Goal: Task Accomplishment & Management: Use online tool/utility

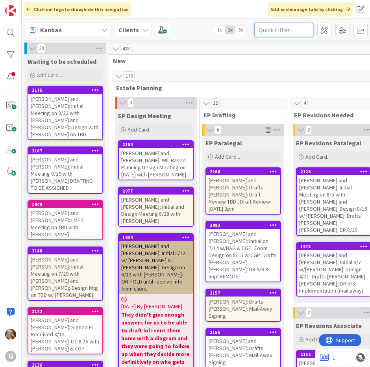
click at [264, 28] on input "text" at bounding box center [283, 30] width 59 height 14
click at [274, 29] on input "text" at bounding box center [283, 30] width 59 height 14
type input "Jones"
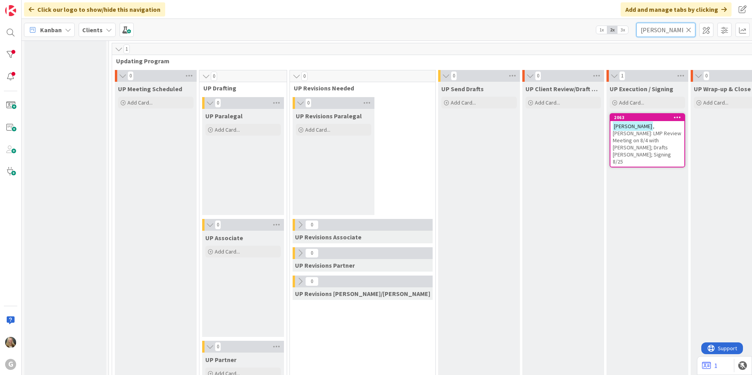
scroll to position [1081, 0]
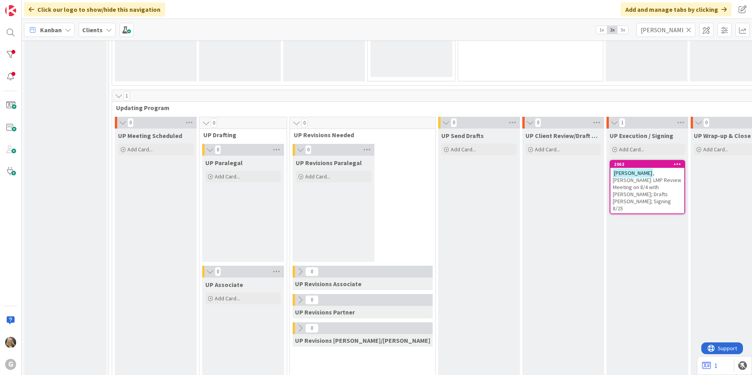
click at [369, 183] on span ", Renee: LMP Review Meeting on 8/4 with Joel; Drafts Amanda Joel; Signing 8/25" at bounding box center [647, 191] width 68 height 42
click at [369, 179] on body "G Click our logo to show/hide this navigation Add and manage tabs by clicking K…" at bounding box center [376, 187] width 752 height 375
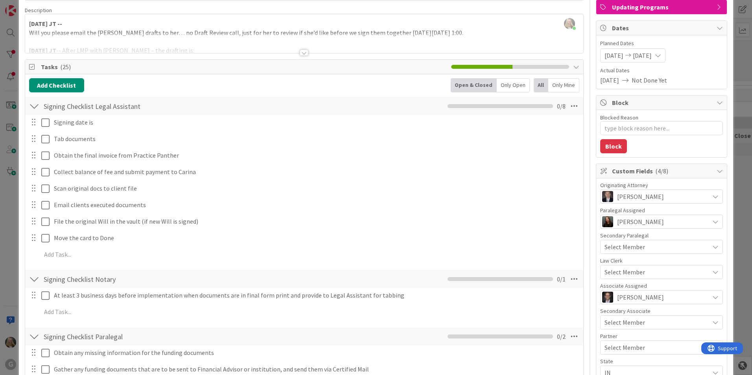
scroll to position [39, 0]
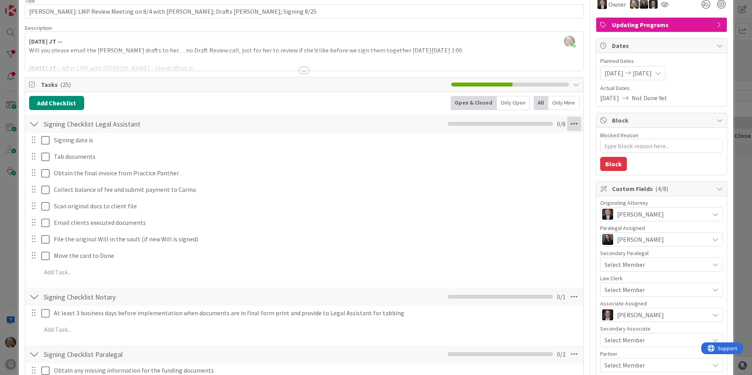
click at [369, 121] on icon at bounding box center [574, 124] width 14 height 14
type textarea "x"
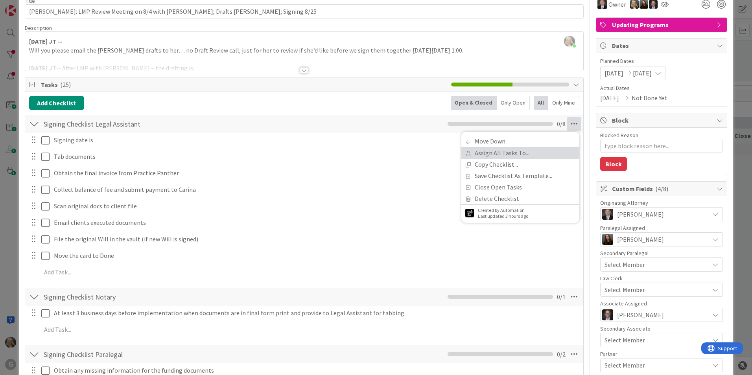
click at [369, 149] on link "Assign All Tasks To..." at bounding box center [520, 153] width 118 height 11
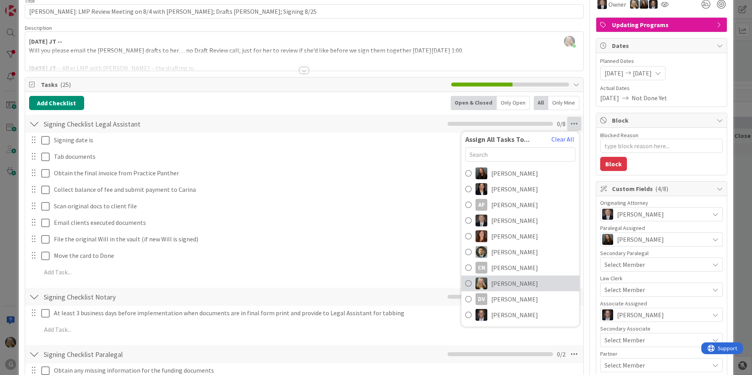
click at [369, 281] on link "Dakota Smith" at bounding box center [520, 284] width 118 height 16
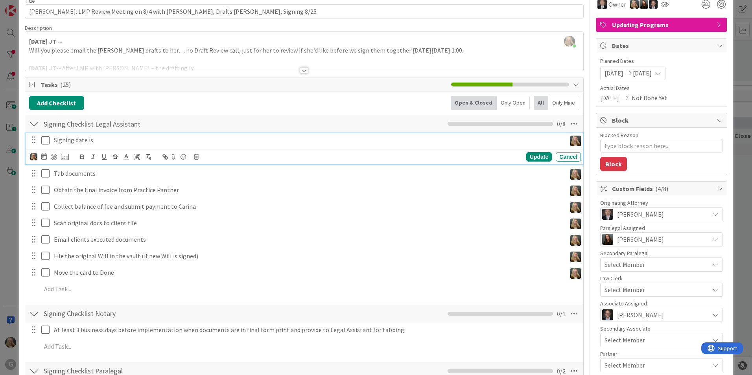
click at [86, 145] on div "Signing date is" at bounding box center [309, 140] width 516 height 14
click at [42, 155] on icon at bounding box center [44, 156] width 6 height 6
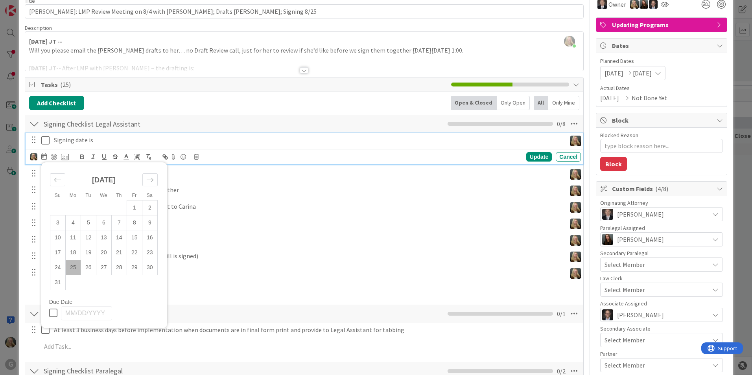
drag, startPoint x: 74, startPoint y: 271, endPoint x: 74, endPoint y: 263, distance: 8.3
click at [74, 271] on td "25" at bounding box center [72, 267] width 15 height 15
type input "08/25/2025"
click at [48, 142] on icon at bounding box center [47, 140] width 12 height 9
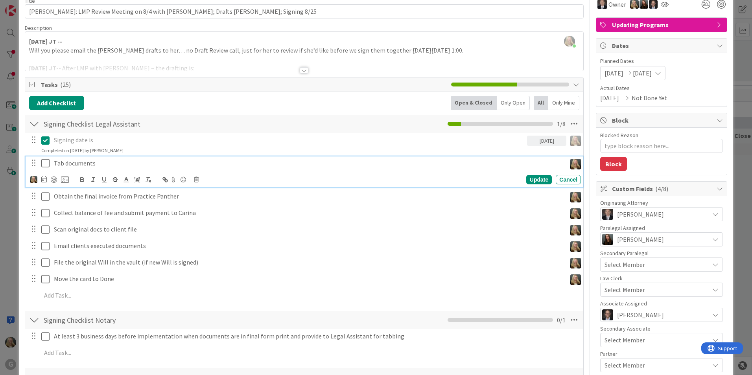
click at [48, 163] on icon at bounding box center [47, 163] width 12 height 9
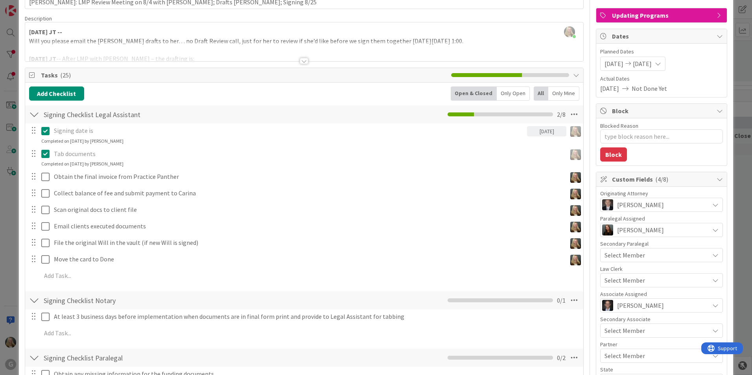
scroll to position [79, 0]
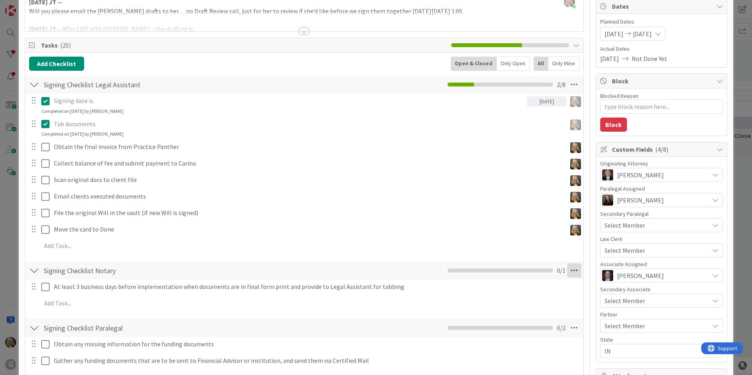
click at [369, 271] on icon at bounding box center [574, 271] width 14 height 14
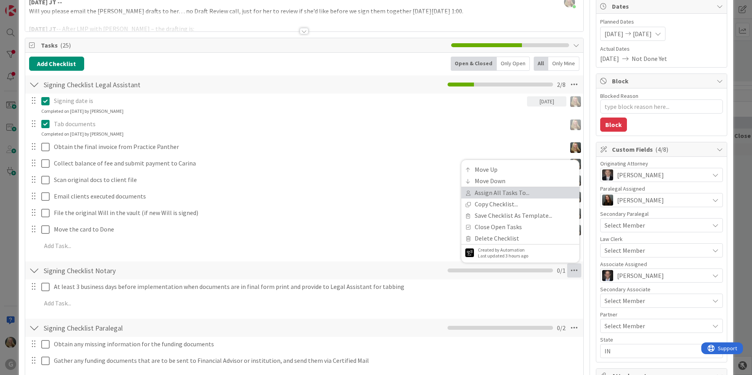
click at [369, 189] on link "Assign All Tasks To..." at bounding box center [520, 192] width 118 height 11
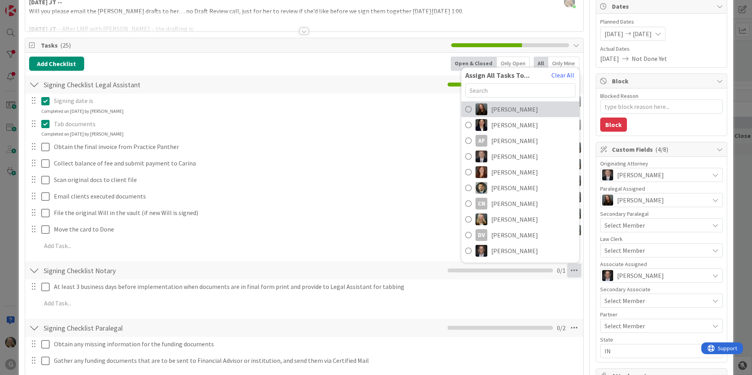
click at [369, 106] on span "Amanda Mattox" at bounding box center [514, 109] width 47 height 9
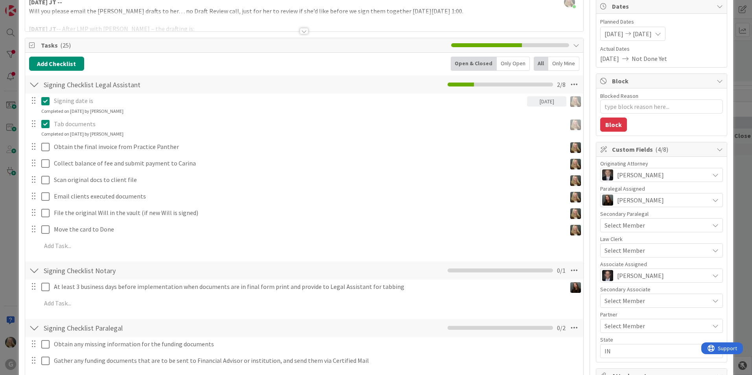
scroll to position [118, 0]
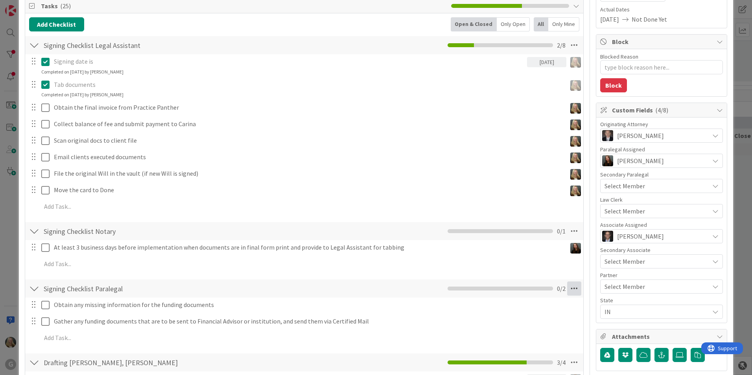
click at [369, 294] on icon at bounding box center [574, 289] width 14 height 14
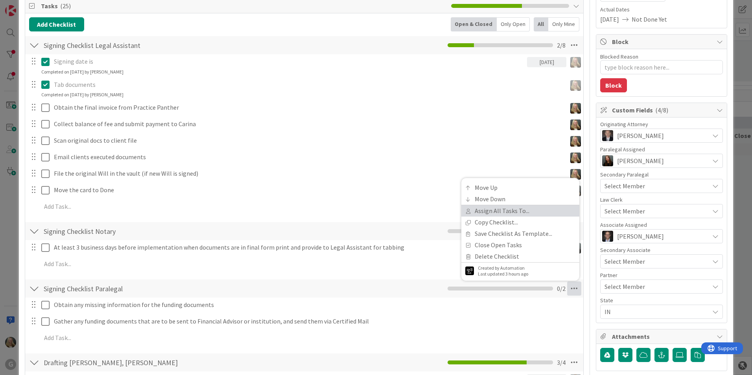
click at [369, 210] on link "Assign All Tasks To..." at bounding box center [520, 210] width 118 height 11
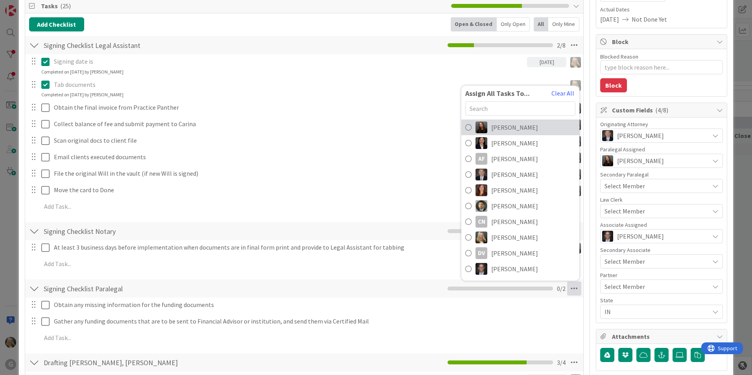
click at [369, 124] on span "Amanda Mattox" at bounding box center [514, 127] width 47 height 9
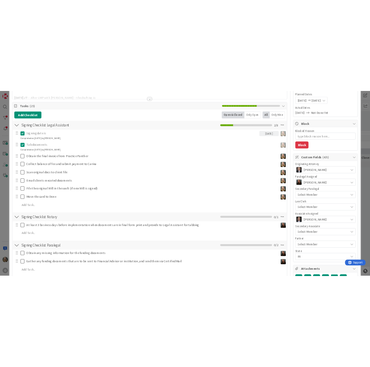
scroll to position [55, 0]
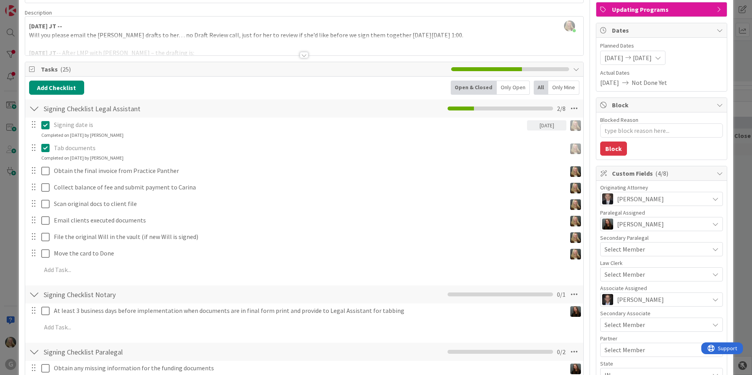
type textarea "x"
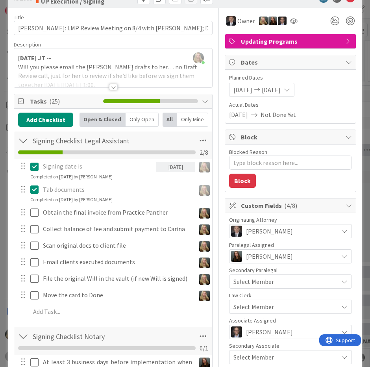
scroll to position [0, 0]
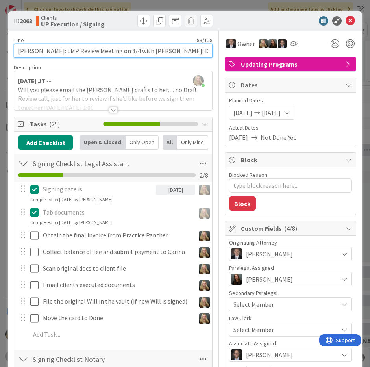
click at [186, 47] on input "Jones, Renee: LMP Review Meeting on 8/4 with Joel; Drafts Amanda Joel; Signing …" at bounding box center [113, 51] width 199 height 14
click at [208, 50] on input "Jones, Renee: LMP Review Meeting on 8/4 with Joel; Drafts Amanda Joel; Signing …" at bounding box center [113, 51] width 199 height 14
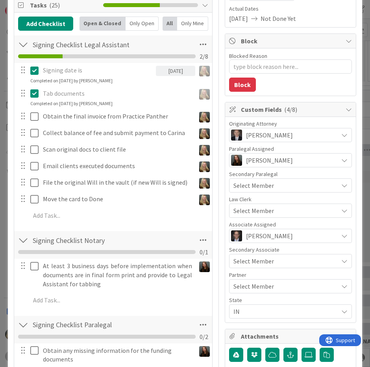
scroll to position [118, 0]
